Goal: Find specific page/section: Find specific page/section

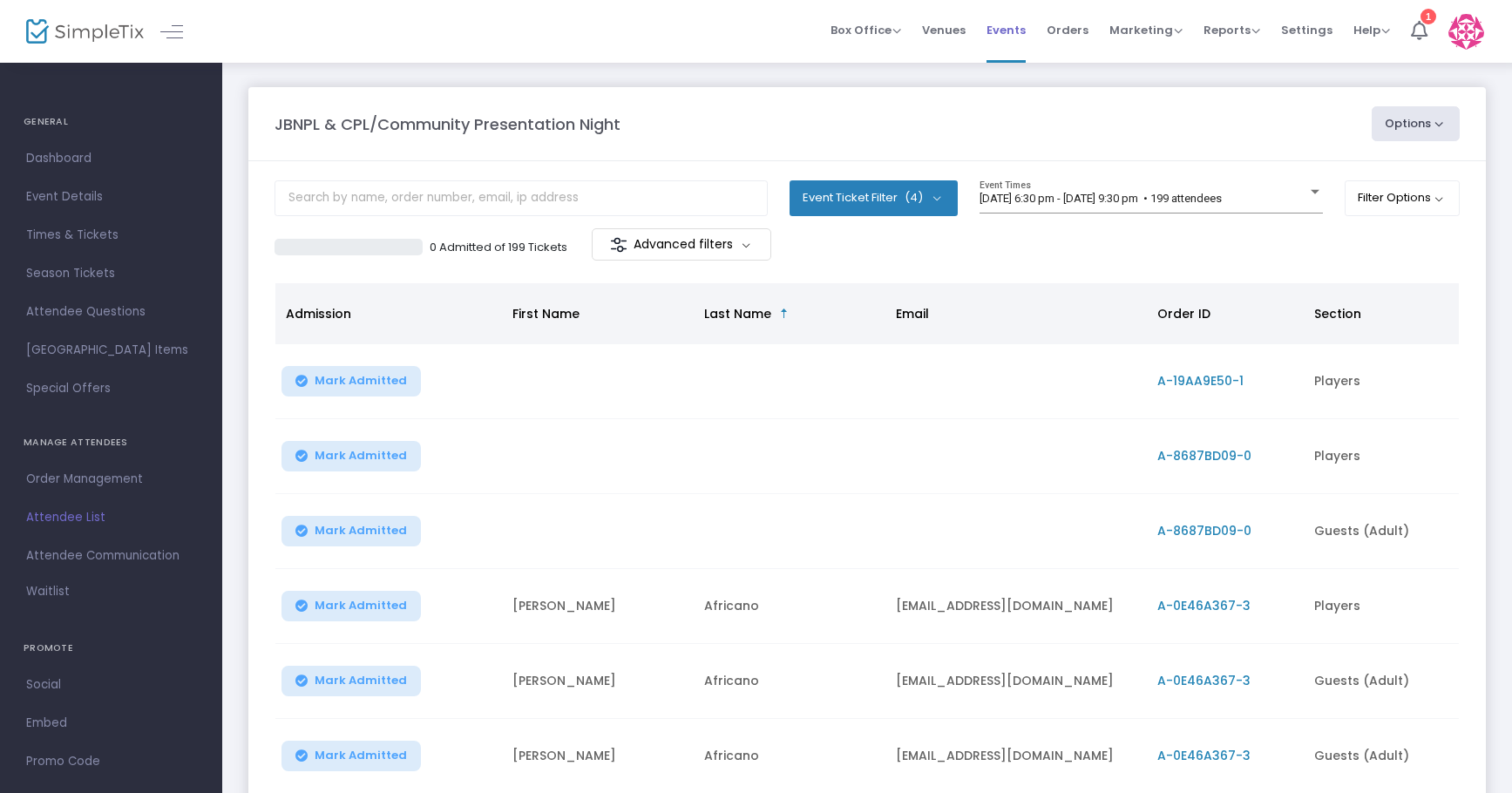
click at [1025, 17] on span "Events" at bounding box center [1005, 30] width 40 height 44
